Goal: Information Seeking & Learning: Compare options

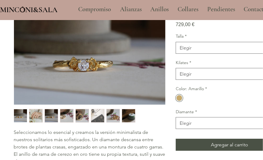
click at [36, 116] on img "2 / 8" at bounding box center [35, 115] width 13 height 13
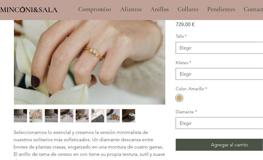
click at [21, 114] on img "1 / 8" at bounding box center [20, 115] width 13 height 13
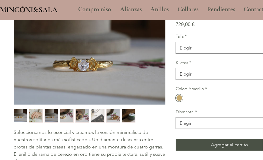
click at [42, 114] on div "2 / 8" at bounding box center [36, 116] width 14 height 14
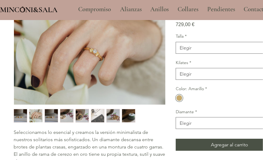
click at [49, 116] on img "3 / 8" at bounding box center [51, 115] width 13 height 13
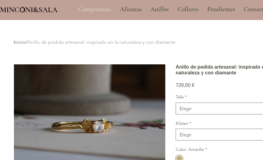
click at [106, 10] on p "Compromiso" at bounding box center [94, 9] width 39 height 15
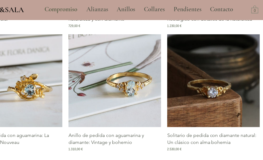
scroll to position [575, 34]
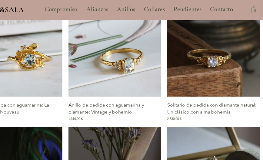
click at [120, 71] on img "Galería de Anillo de pedida con aguamarina y diamante: Vintage y bohemio" at bounding box center [114, 50] width 93 height 93
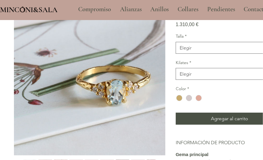
scroll to position [151, 0]
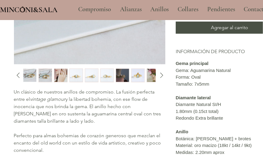
click at [65, 81] on img "3 / 13" at bounding box center [60, 75] width 13 height 13
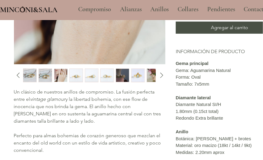
click at [42, 74] on img "2 / 13" at bounding box center [45, 75] width 13 height 13
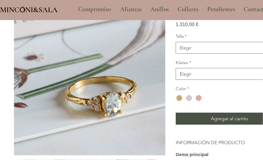
scroll to position [121, 0]
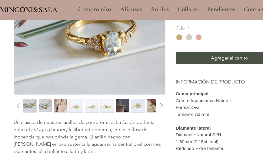
click at [139, 105] on img "8 / 13" at bounding box center [137, 105] width 13 height 13
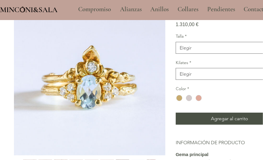
scroll to position [91, 0]
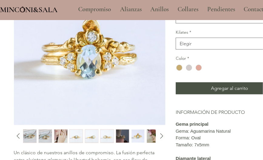
click at [147, 134] on img "9 / 13" at bounding box center [153, 135] width 13 height 13
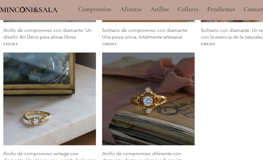
scroll to position [1049, 0]
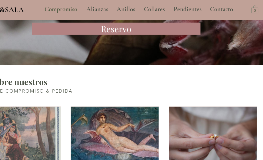
scroll to position [1836, 34]
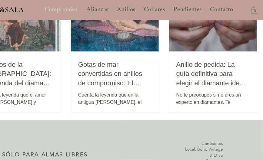
scroll to position [0, 34]
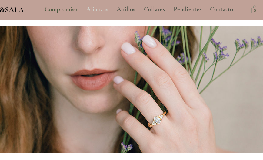
click at [92, 10] on p "Alianzas" at bounding box center [97, 9] width 28 height 15
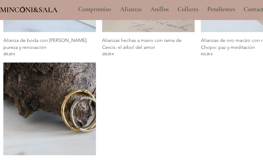
scroll to position [666, 0]
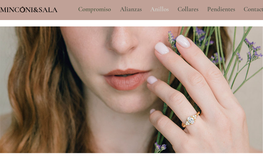
click at [163, 9] on p "Anillos" at bounding box center [159, 9] width 25 height 15
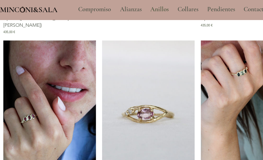
scroll to position [454, 0]
